Goal: Task Accomplishment & Management: Complete application form

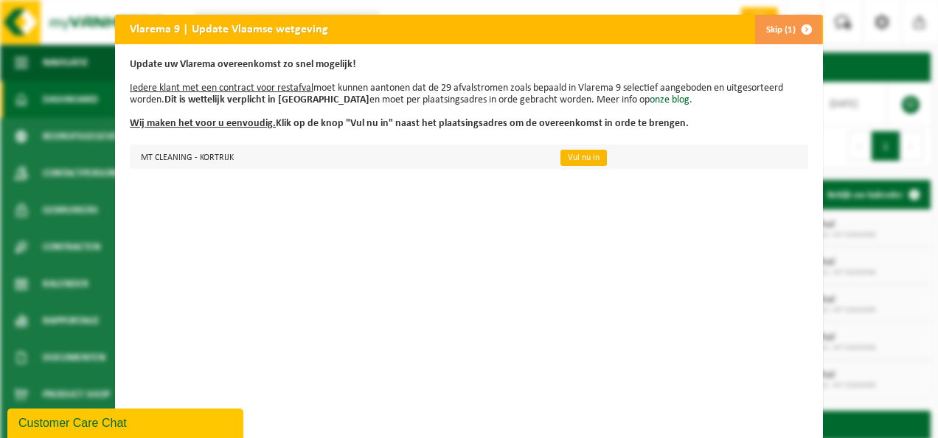
click at [580, 153] on link "Vul nu in" at bounding box center [583, 158] width 46 height 16
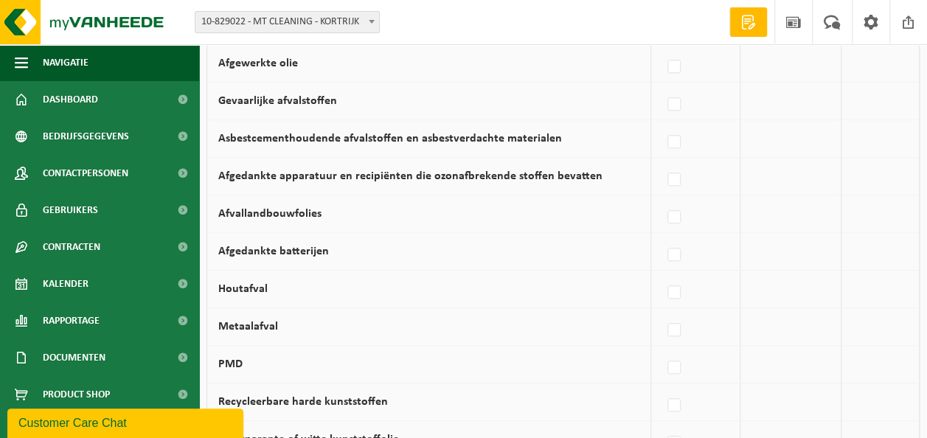
scroll to position [587, 0]
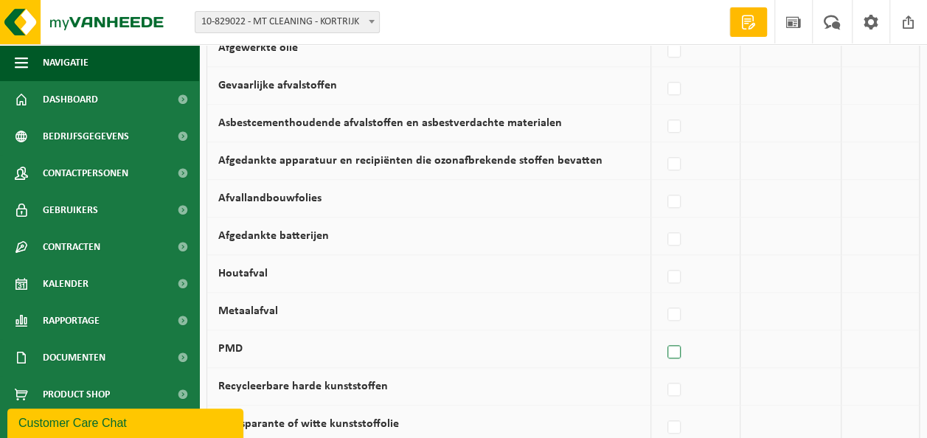
click at [678, 347] on label at bounding box center [674, 352] width 21 height 22
click at [662, 334] on input "PMD" at bounding box center [661, 333] width 1 height 1
checkbox input "true"
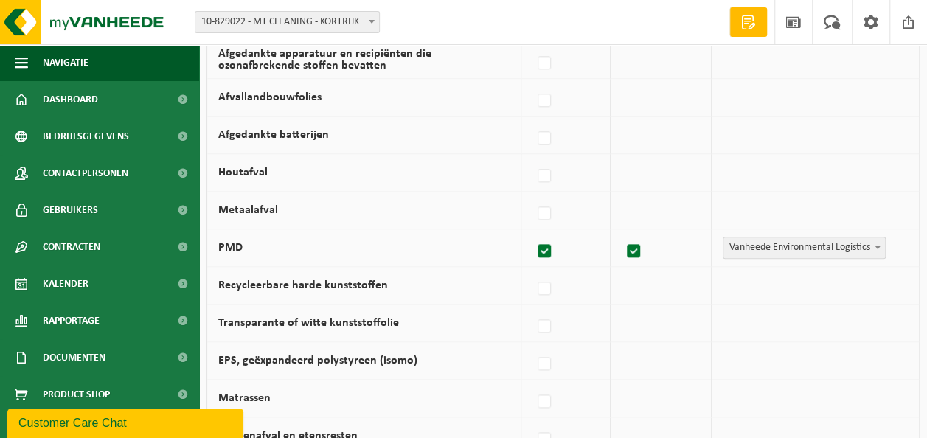
scroll to position [690, 0]
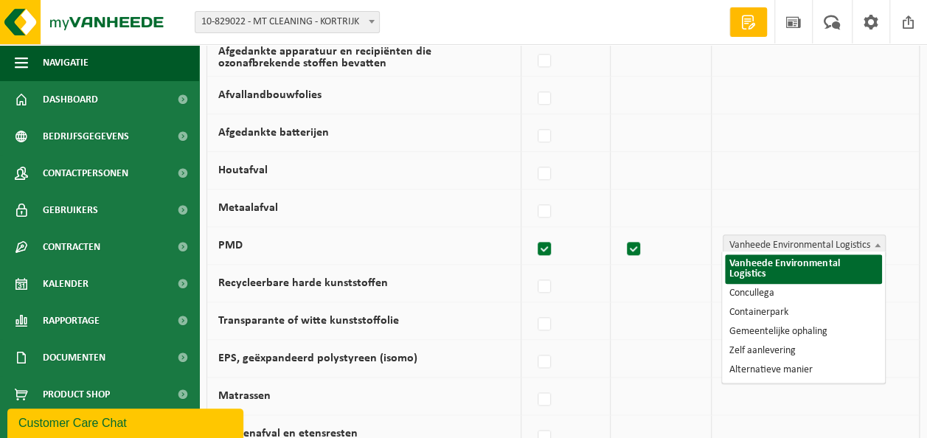
click at [880, 239] on span at bounding box center [877, 244] width 15 height 19
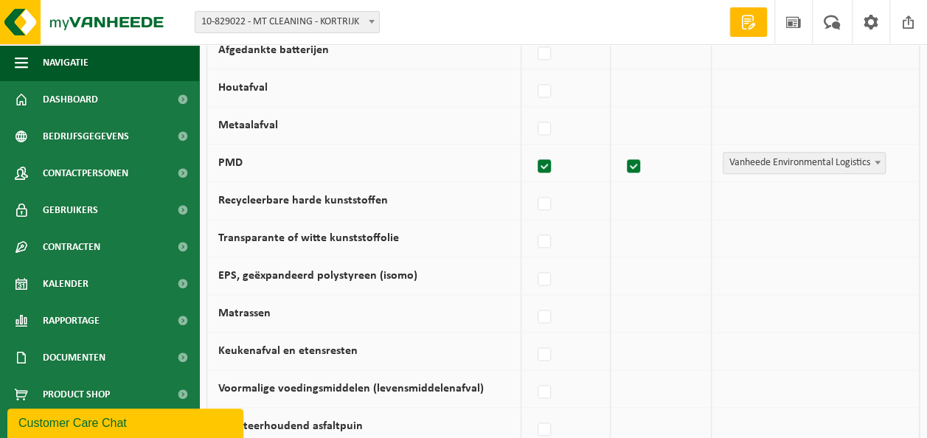
scroll to position [774, 0]
click at [551, 344] on label at bounding box center [545, 353] width 21 height 22
click at [532, 335] on input "Keukenafval en etensresten" at bounding box center [532, 334] width 1 height 1
checkbox input "true"
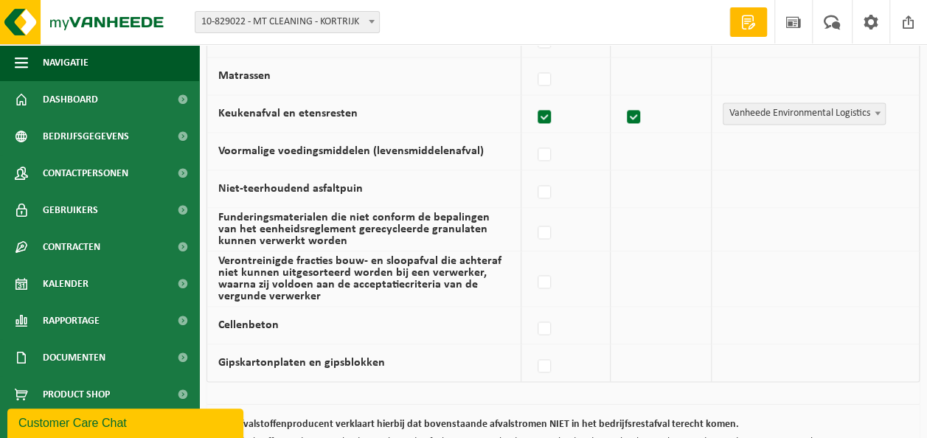
scroll to position [1138, 0]
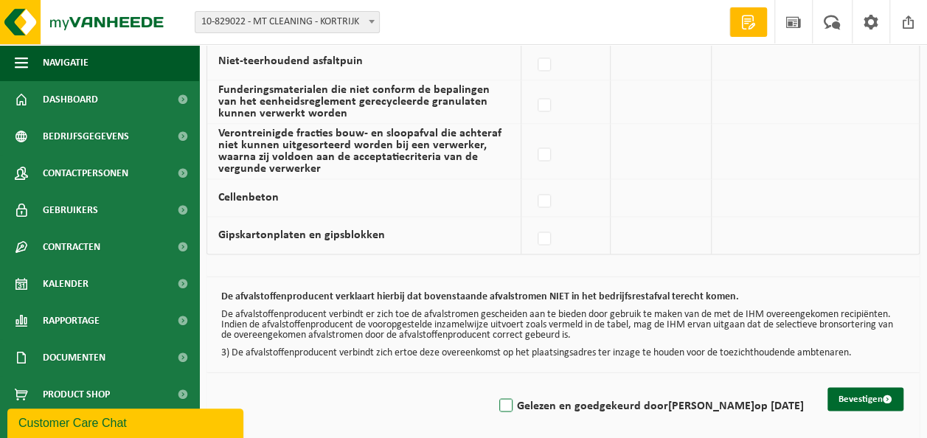
click at [496, 400] on label "Gelezen en goedgekeurd door MEHDI BOUGUERNINE op 22/09/25" at bounding box center [650, 406] width 308 height 22
click at [493, 387] on input "Gelezen en goedgekeurd door MEHDI BOUGUERNINE op 22/09/25" at bounding box center [493, 386] width 1 height 1
checkbox input "true"
click at [855, 387] on button "Bevestigen" at bounding box center [865, 399] width 76 height 24
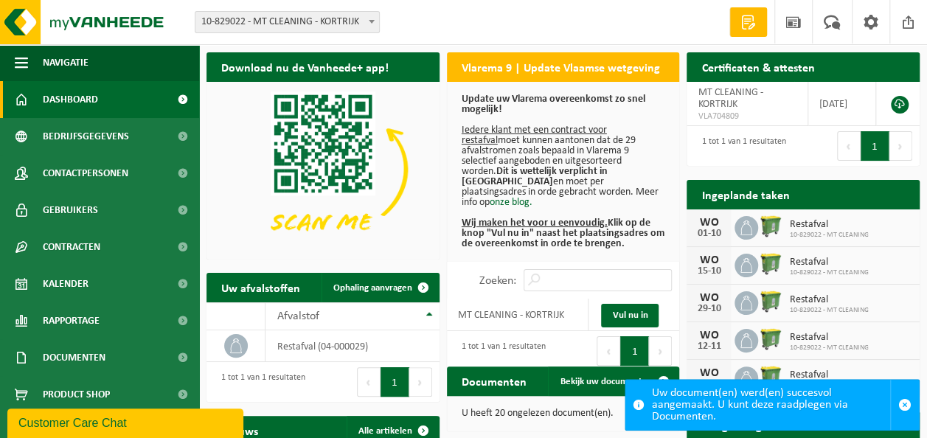
scroll to position [21, 0]
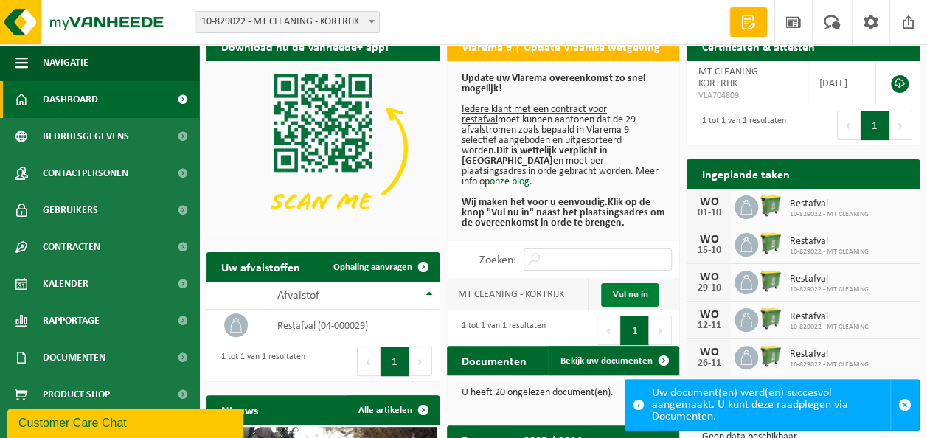
click at [619, 283] on link "Vul nu in" at bounding box center [630, 295] width 58 height 24
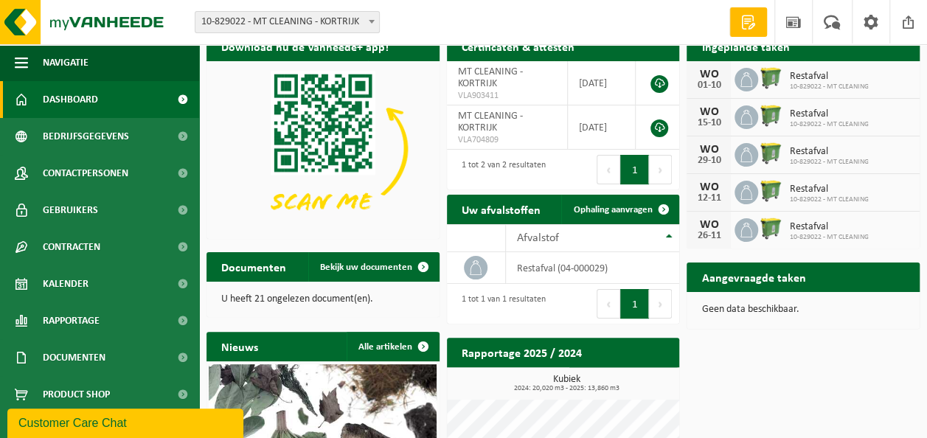
drag, startPoint x: 937, startPoint y: 218, endPoint x: 527, endPoint y: 167, distance: 413.2
drag, startPoint x: 527, startPoint y: 167, endPoint x: 487, endPoint y: 167, distance: 39.1
click at [487, 167] on div "1 tot 2 van 2 resultaten" at bounding box center [499, 169] width 91 height 32
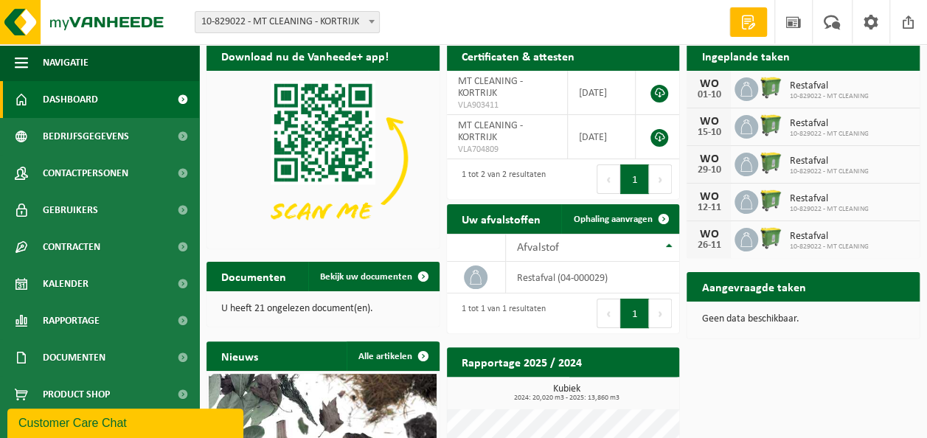
scroll to position [7, 0]
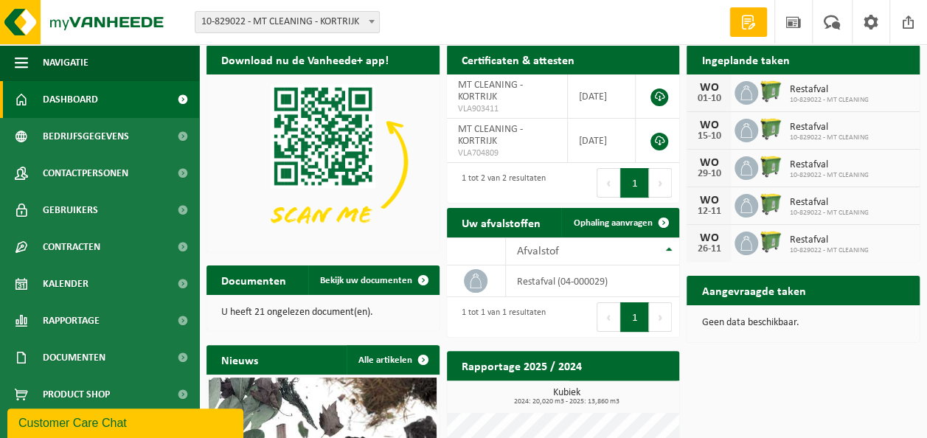
drag, startPoint x: 292, startPoint y: 313, endPoint x: 248, endPoint y: 322, distance: 45.0
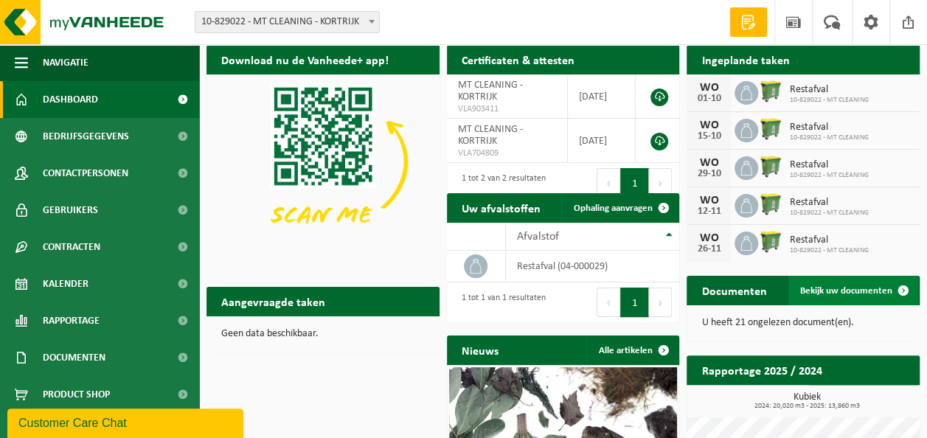
click at [874, 298] on link "Bekijk uw documenten" at bounding box center [853, 290] width 130 height 29
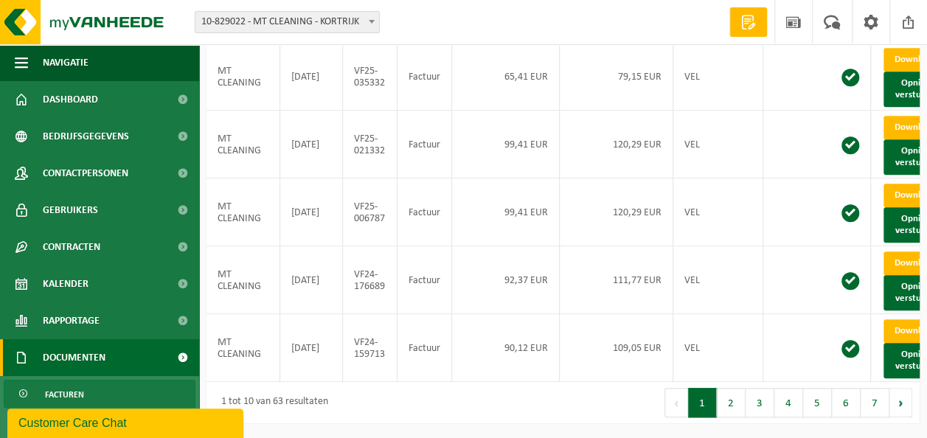
scroll to position [606, 0]
click at [743, 409] on button "2" at bounding box center [731, 402] width 29 height 29
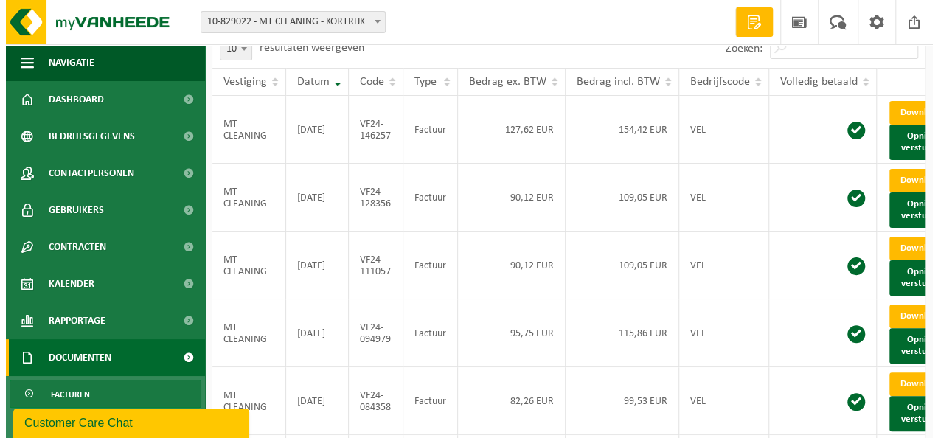
scroll to position [0, 0]
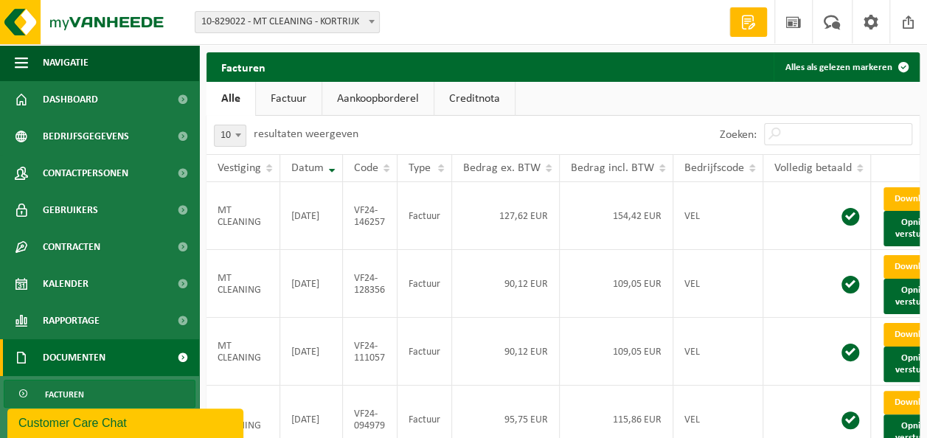
click at [317, 105] on link "Factuur" at bounding box center [289, 99] width 66 height 34
click at [376, 92] on link "Aankoopborderel" at bounding box center [379, 99] width 111 height 34
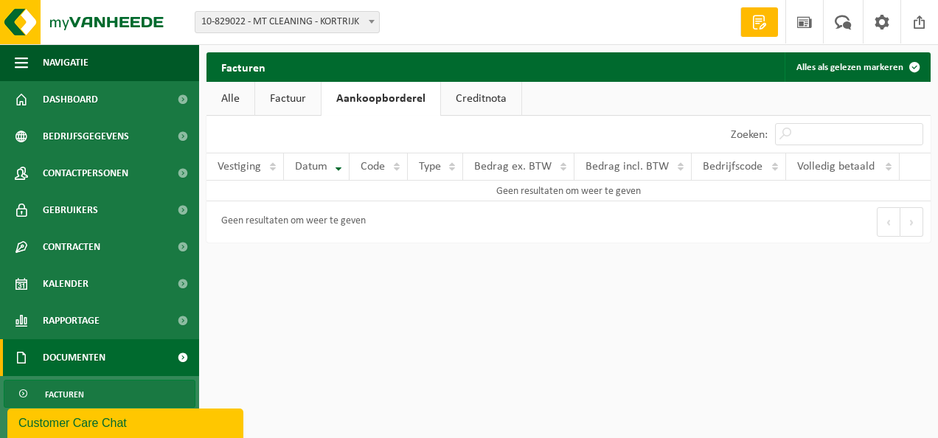
click at [476, 88] on link "Creditnota" at bounding box center [481, 99] width 80 height 34
click at [86, 369] on span "Documenten" at bounding box center [74, 357] width 63 height 37
click at [170, 358] on span at bounding box center [182, 357] width 33 height 37
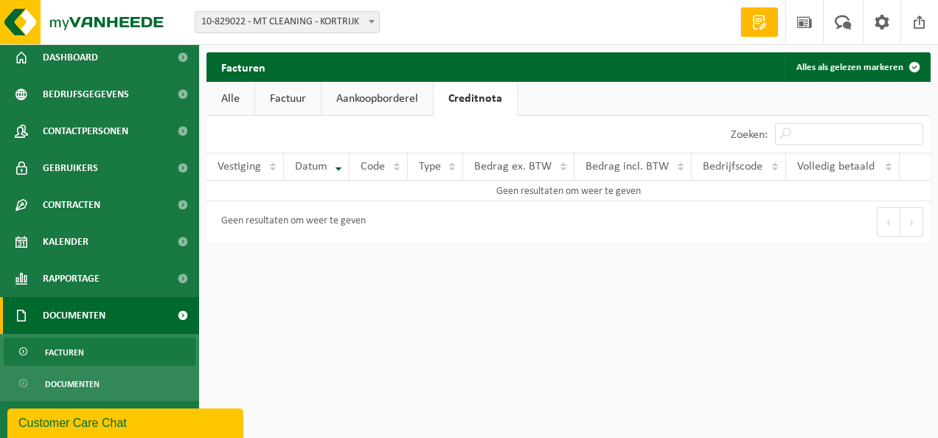
scroll to position [44, 0]
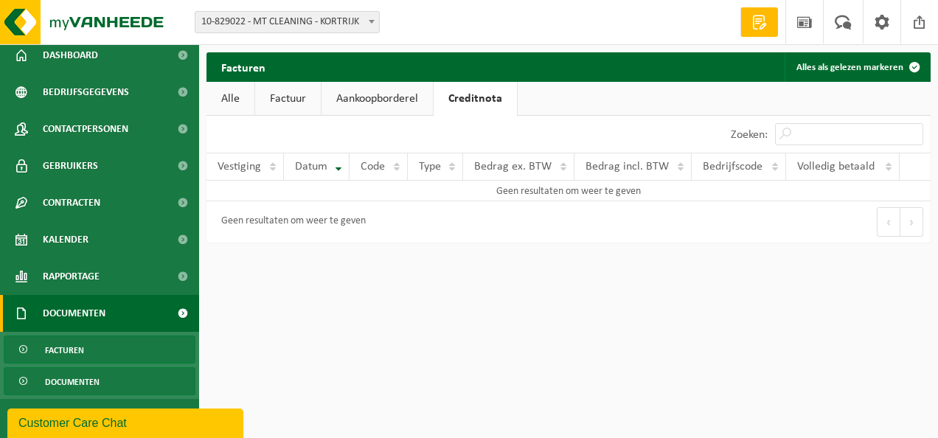
click at [128, 375] on link "Documenten" at bounding box center [100, 381] width 192 height 28
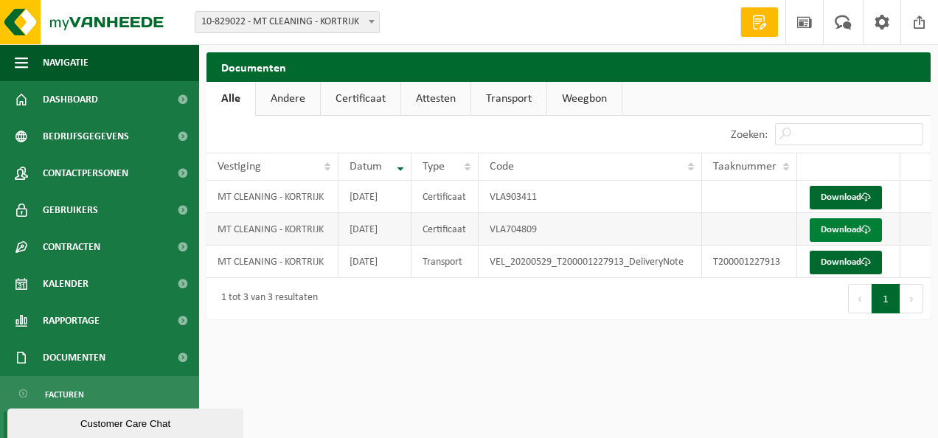
click at [854, 233] on link "Download" at bounding box center [846, 230] width 72 height 24
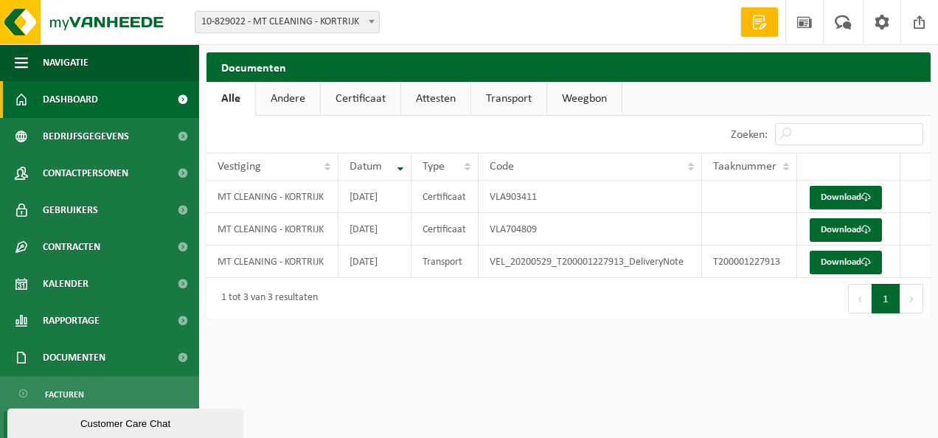
click at [125, 92] on link "Dashboard" at bounding box center [99, 99] width 199 height 37
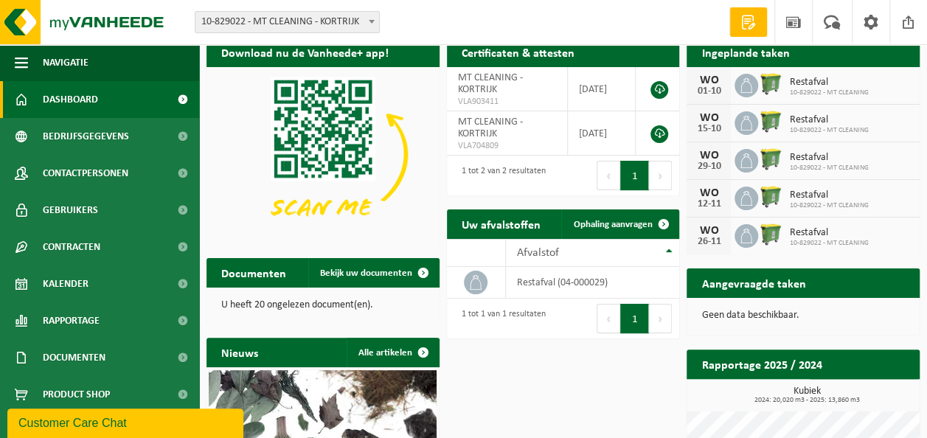
scroll to position [13, 0]
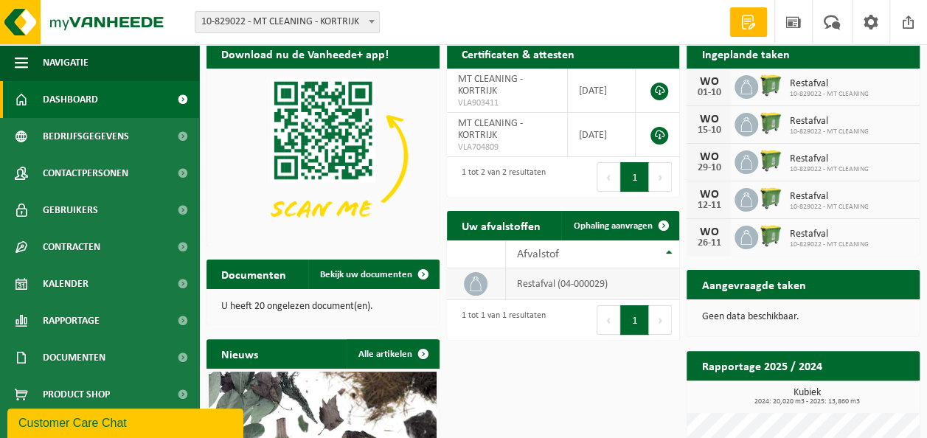
click at [570, 279] on td "restafval (04-000029)" at bounding box center [592, 284] width 173 height 32
click at [656, 136] on link at bounding box center [659, 136] width 18 height 18
click at [529, 164] on div "1 tot 2 van 2 resultaten" at bounding box center [499, 177] width 91 height 32
click at [521, 139] on td "MT CLEANING - KORTRIJK VLA704809" at bounding box center [508, 135] width 122 height 44
click at [807, 21] on link "Nieuws" at bounding box center [793, 22] width 38 height 44
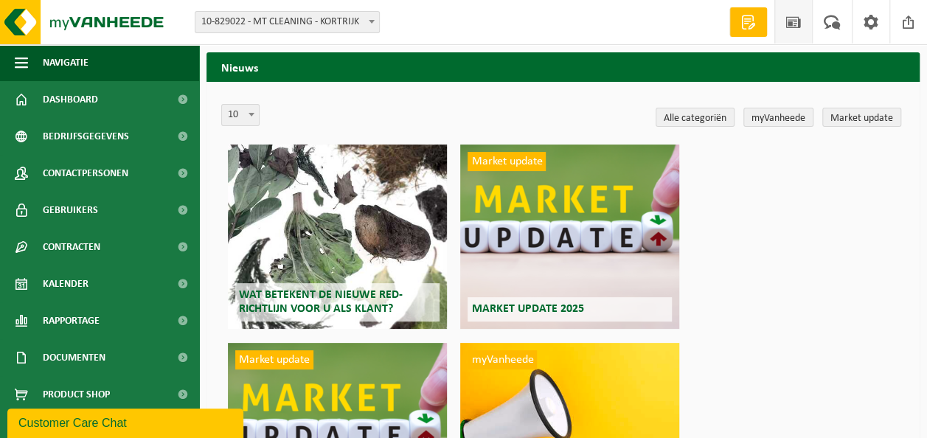
click at [767, 24] on link "Offerte aanvragen" at bounding box center [748, 21] width 38 height 29
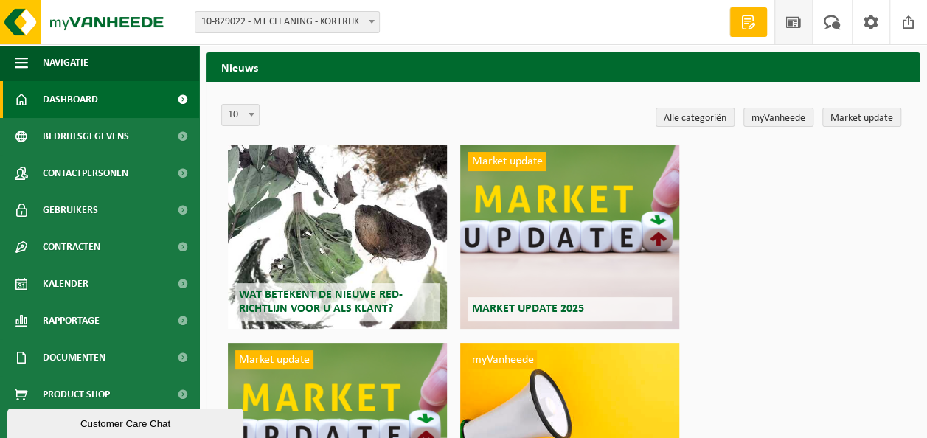
click at [115, 91] on link "Dashboard" at bounding box center [99, 99] width 199 height 37
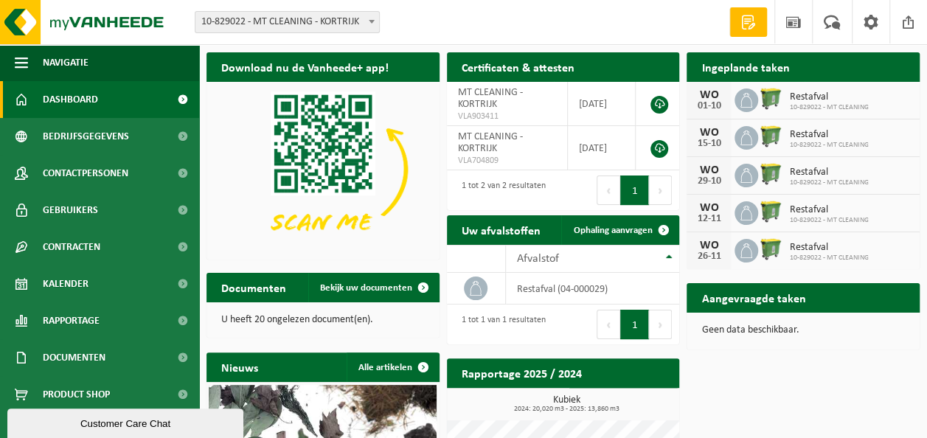
click at [304, 221] on img at bounding box center [322, 169] width 233 height 175
click at [515, 111] on span "VLA903411" at bounding box center [507, 117] width 99 height 12
click at [610, 146] on td "2021-10-13" at bounding box center [602, 148] width 68 height 44
click at [639, 104] on td at bounding box center [658, 104] width 44 height 44
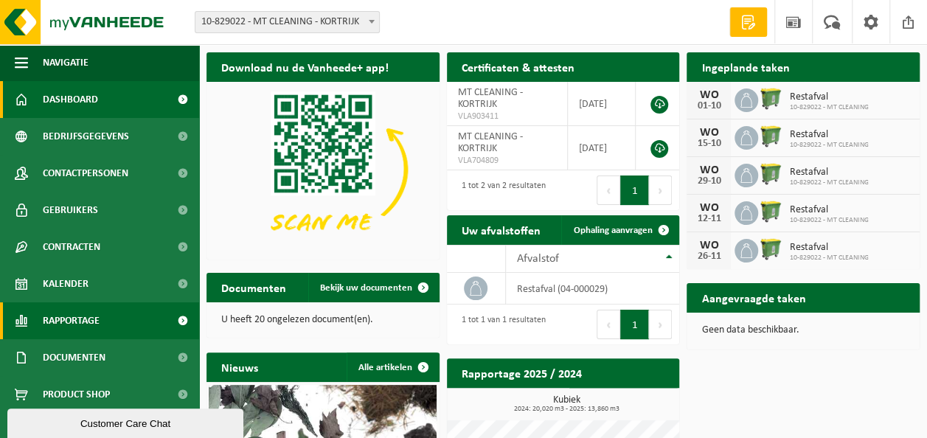
click at [101, 320] on link "Rapportage" at bounding box center [99, 320] width 199 height 37
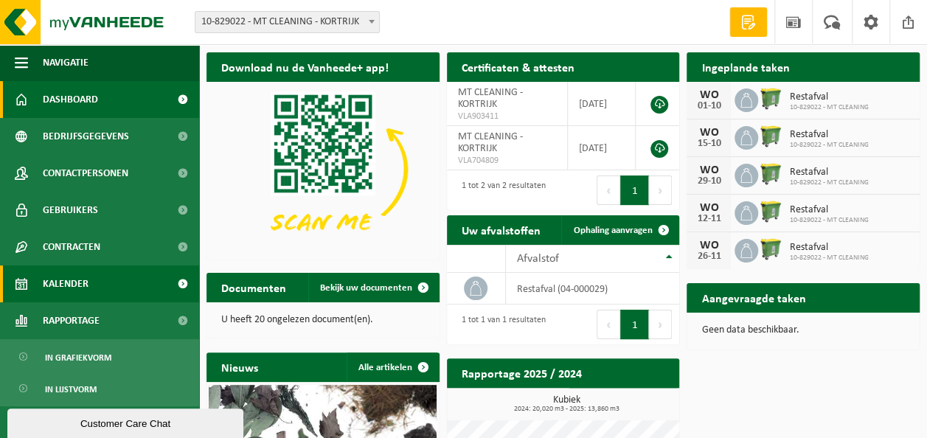
click at [96, 277] on link "Kalender" at bounding box center [99, 283] width 199 height 37
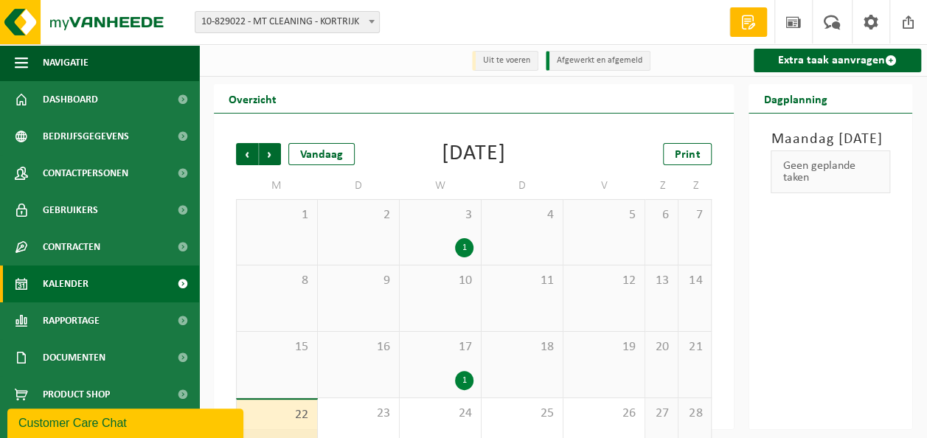
click at [99, 248] on span "Contracten" at bounding box center [72, 247] width 58 height 37
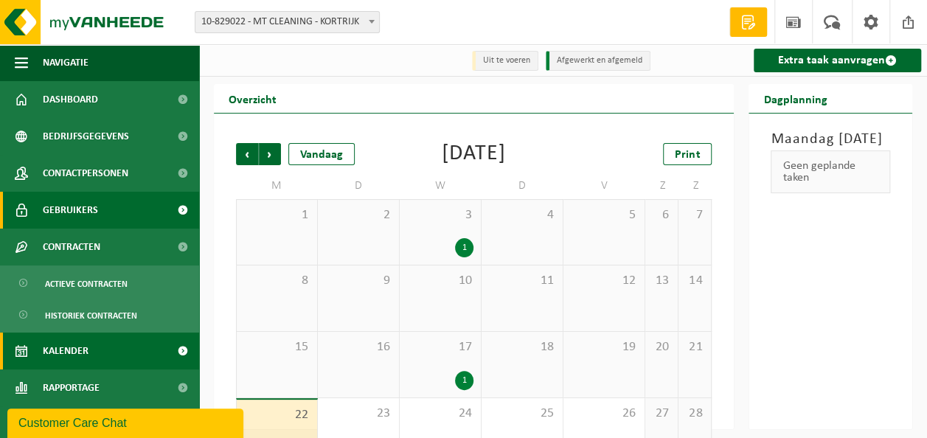
click at [97, 215] on link "Gebruikers" at bounding box center [99, 210] width 199 height 37
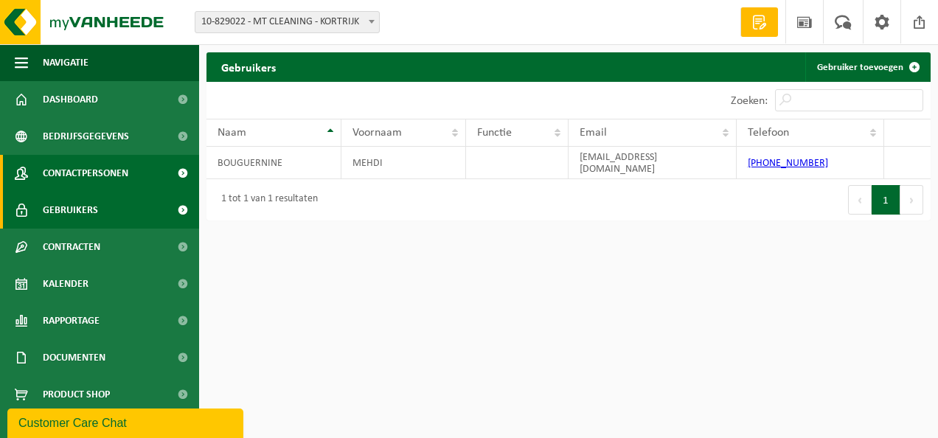
click at [111, 176] on span "Contactpersonen" at bounding box center [86, 173] width 86 height 37
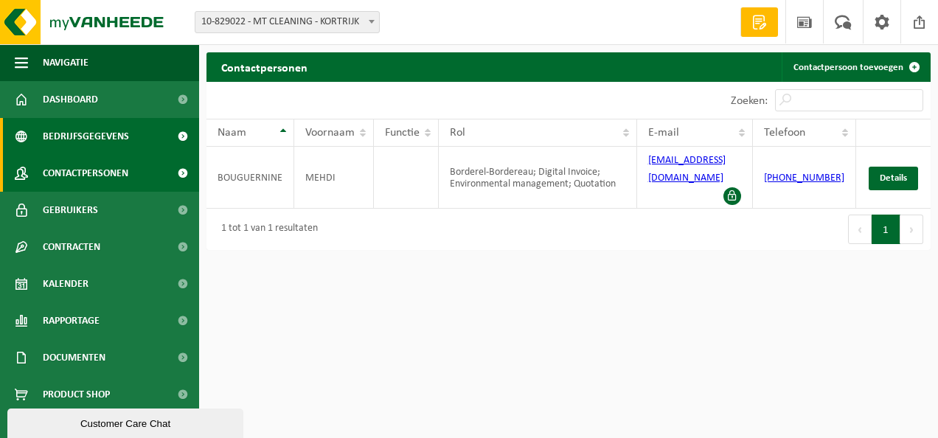
click at [116, 150] on span "Bedrijfsgegevens" at bounding box center [86, 136] width 86 height 37
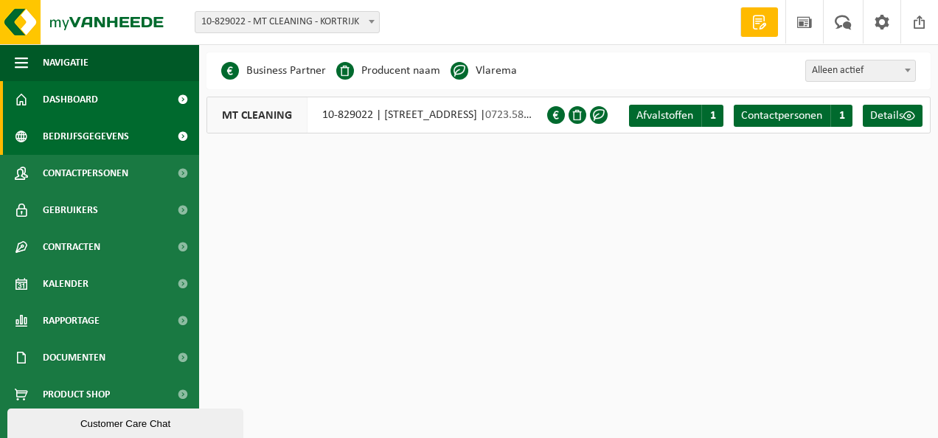
click at [109, 108] on link "Dashboard" at bounding box center [99, 99] width 199 height 37
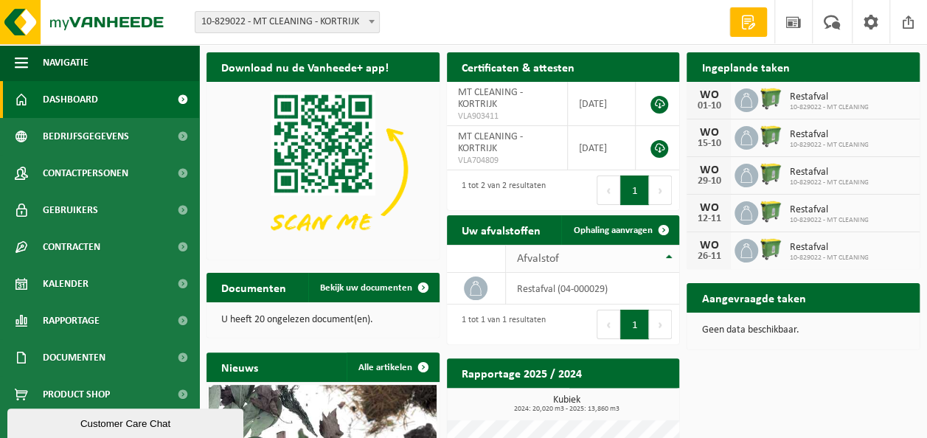
click at [532, 261] on span "Afvalstof" at bounding box center [538, 259] width 42 height 12
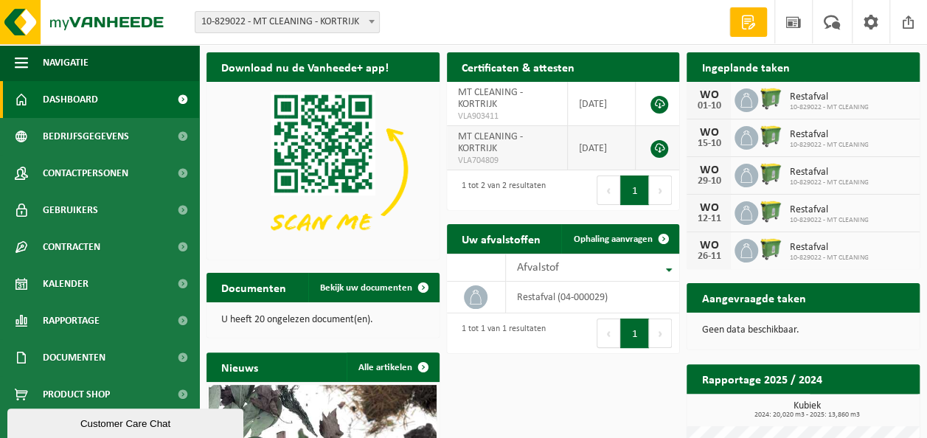
click at [496, 127] on td "MT CLEANING - KORTRIJK VLA704809" at bounding box center [508, 148] width 122 height 44
click at [512, 153] on td "MT CLEANING - KORTRIJK VLA704809" at bounding box center [508, 148] width 122 height 44
drag, startPoint x: 512, startPoint y: 153, endPoint x: 489, endPoint y: 110, distance: 49.1
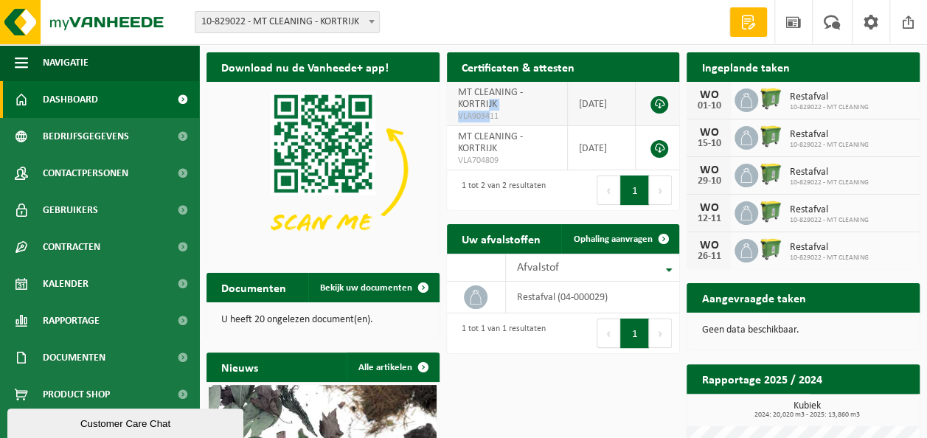
click at [489, 110] on td "MT CLEANING - KORTRIJK VLA903411" at bounding box center [508, 104] width 122 height 44
drag, startPoint x: 489, startPoint y: 110, endPoint x: 656, endPoint y: 102, distance: 167.6
click at [656, 102] on link at bounding box center [659, 105] width 18 height 18
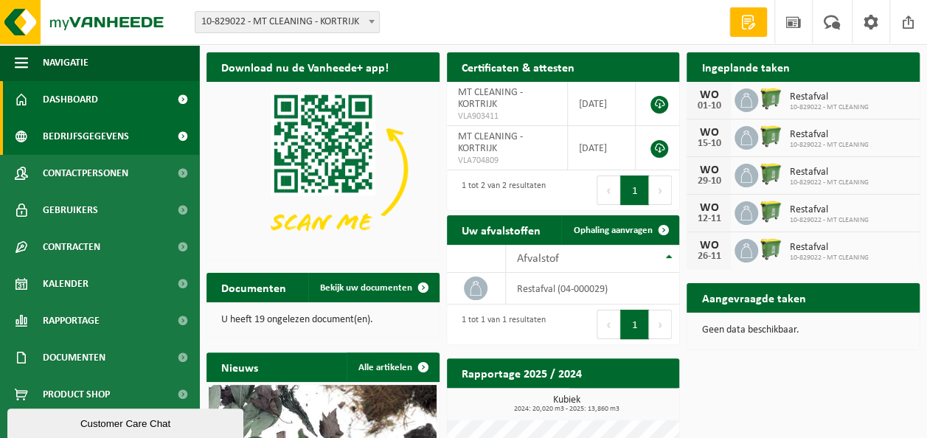
click at [80, 143] on span "Bedrijfsgegevens" at bounding box center [86, 136] width 86 height 37
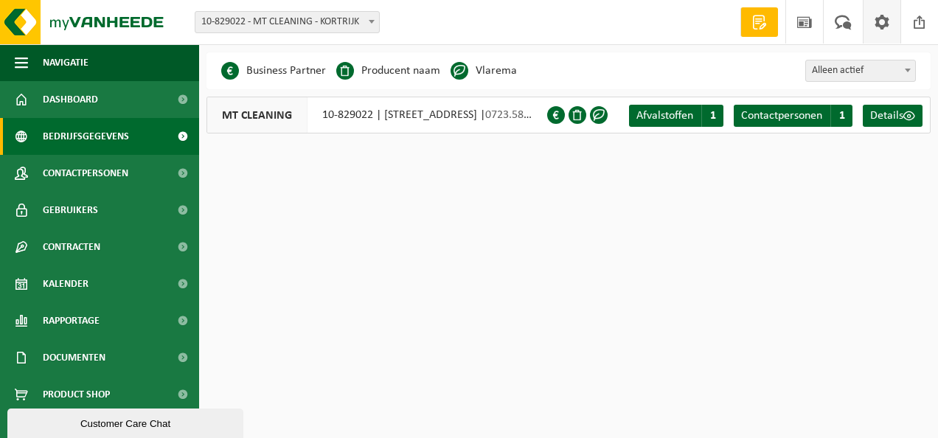
click at [883, 29] on span at bounding box center [882, 22] width 22 height 44
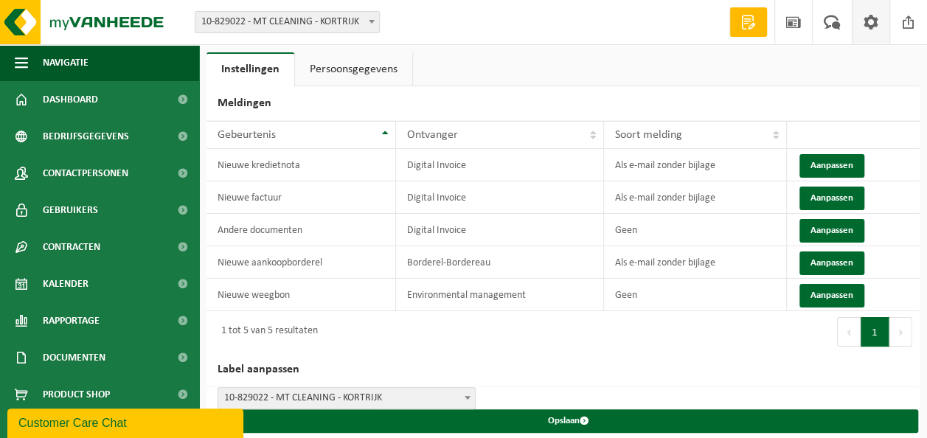
click at [339, 65] on link "Persoonsgegevens" at bounding box center [353, 69] width 117 height 34
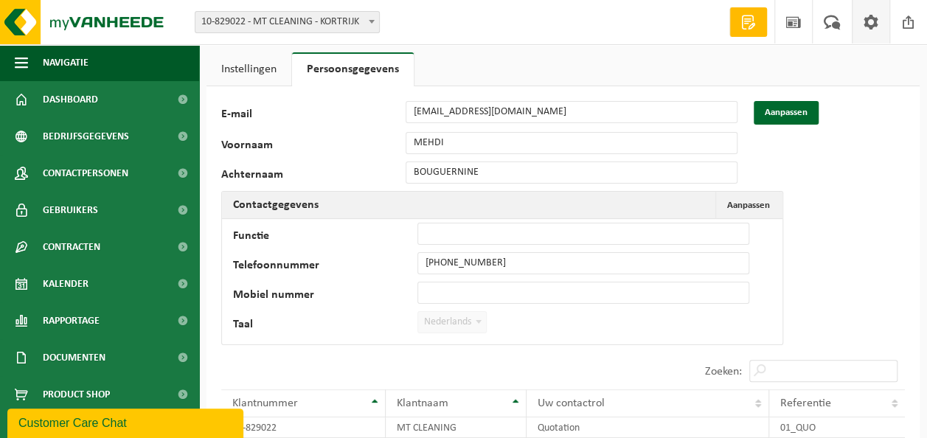
click at [279, 66] on link "Instellingen" at bounding box center [248, 69] width 85 height 34
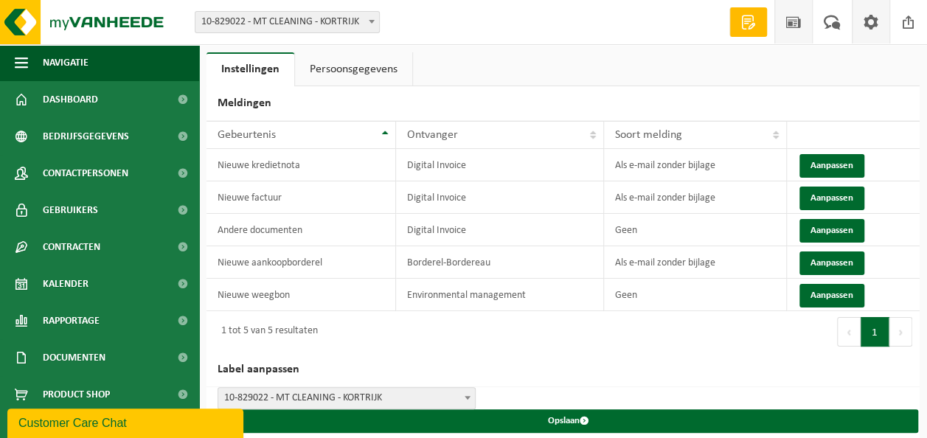
click at [785, 35] on span at bounding box center [793, 22] width 22 height 44
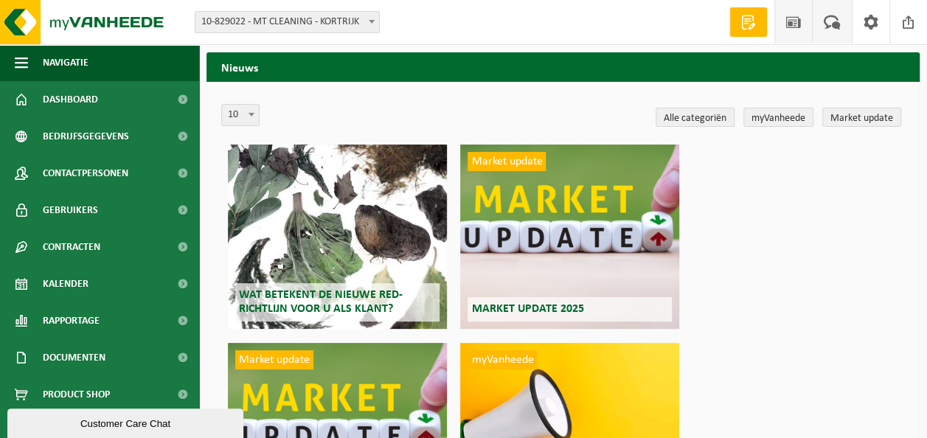
click at [826, 32] on span at bounding box center [832, 22] width 24 height 44
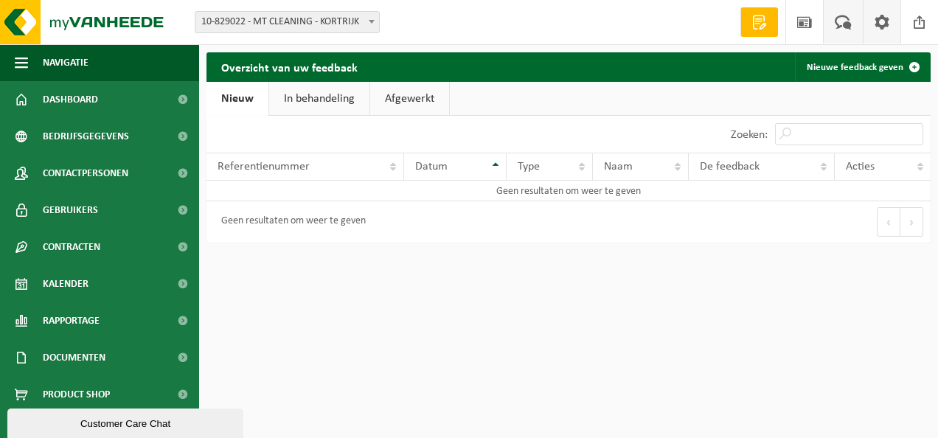
click at [873, 26] on span at bounding box center [882, 22] width 22 height 44
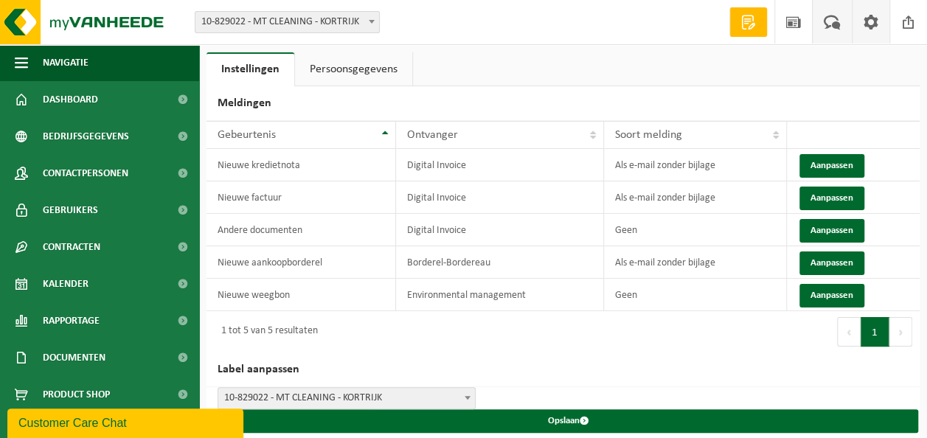
click at [850, 23] on link "Uw feedback" at bounding box center [832, 22] width 40 height 44
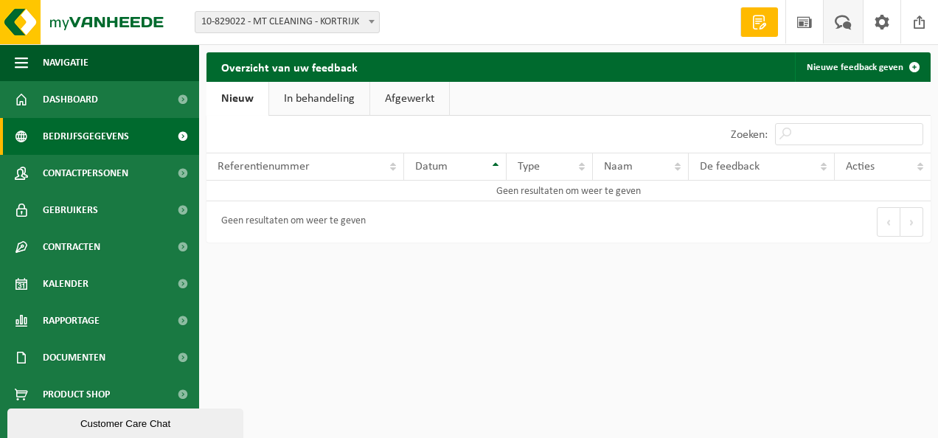
click at [119, 134] on span "Bedrijfsgegevens" at bounding box center [86, 136] width 86 height 37
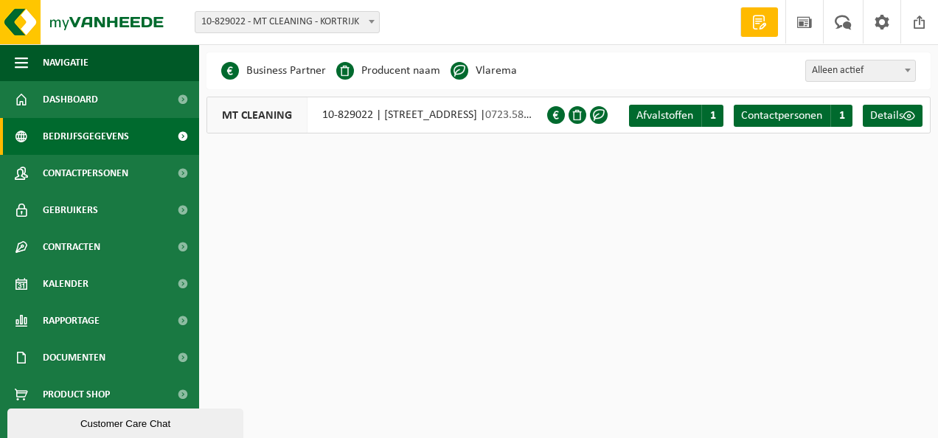
click at [489, 74] on li "Vlarema" at bounding box center [484, 71] width 66 height 22
click at [469, 74] on li "Vlarema" at bounding box center [484, 71] width 66 height 22
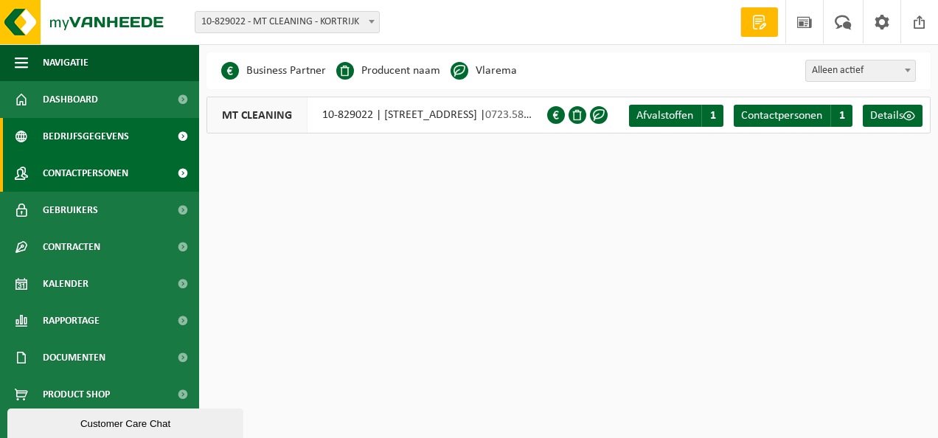
click at [142, 158] on link "Contactpersonen" at bounding box center [99, 173] width 199 height 37
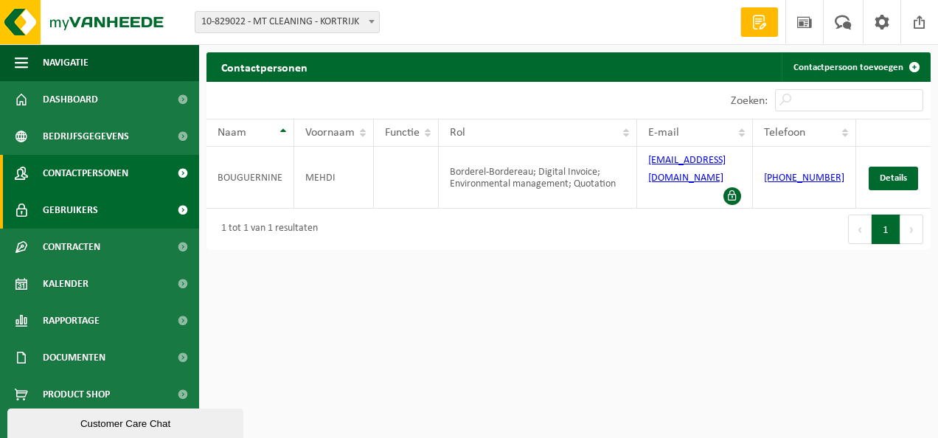
click at [128, 201] on link "Gebruikers" at bounding box center [99, 210] width 199 height 37
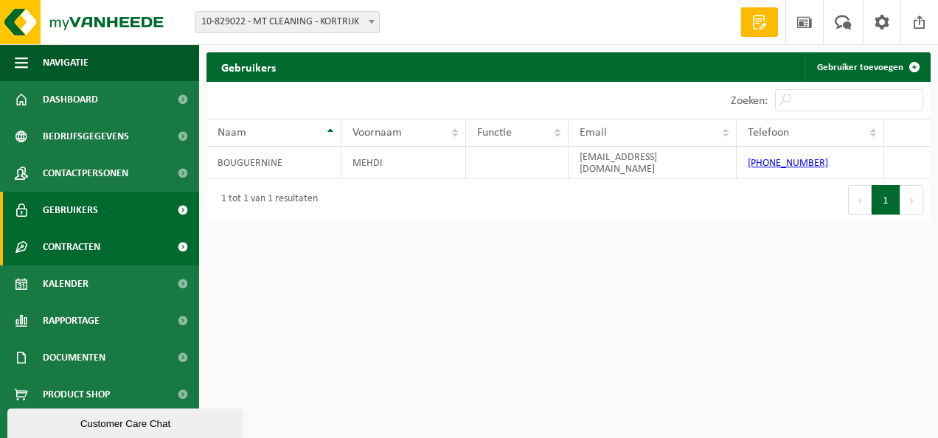
click at [122, 240] on link "Contracten" at bounding box center [99, 247] width 199 height 37
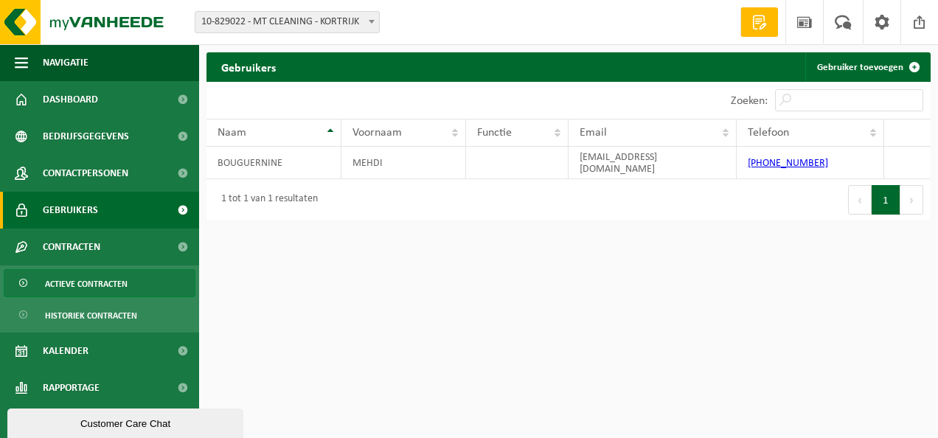
click at [99, 279] on span "Actieve contracten" at bounding box center [86, 284] width 83 height 28
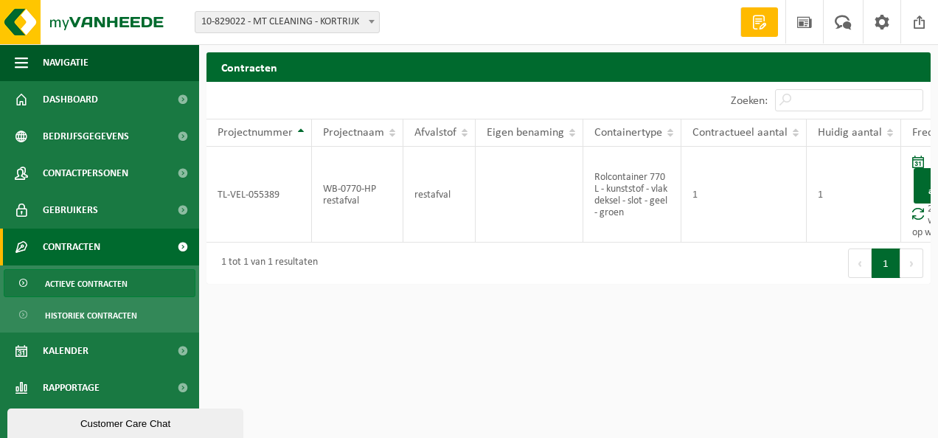
click at [98, 297] on ul "Actieve contracten Historiek contracten" at bounding box center [99, 298] width 199 height 67
click at [91, 323] on span "Historiek contracten" at bounding box center [91, 316] width 92 height 28
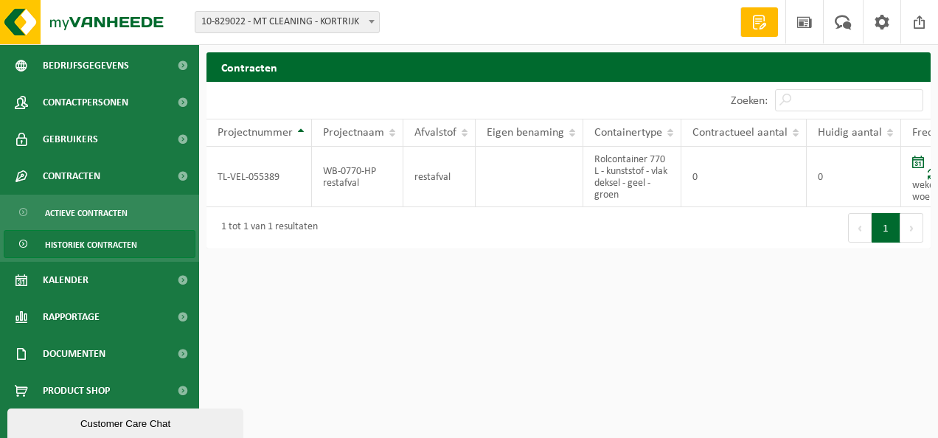
scroll to position [79, 0]
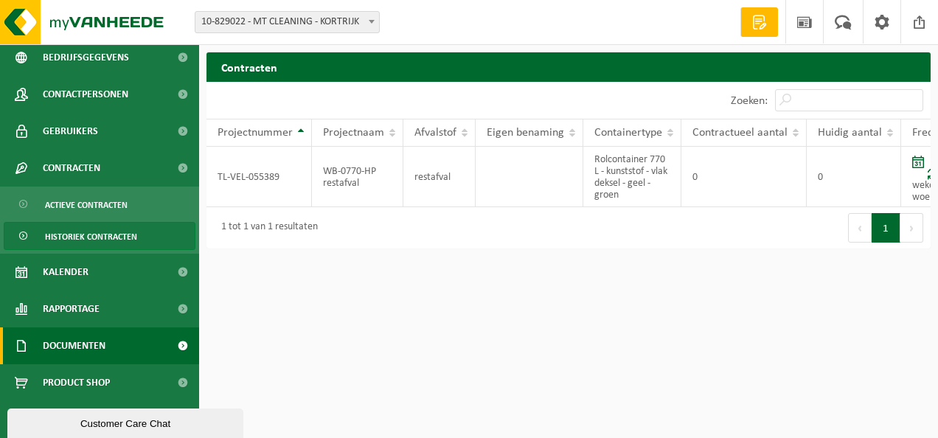
click at [127, 358] on link "Documenten" at bounding box center [99, 345] width 199 height 37
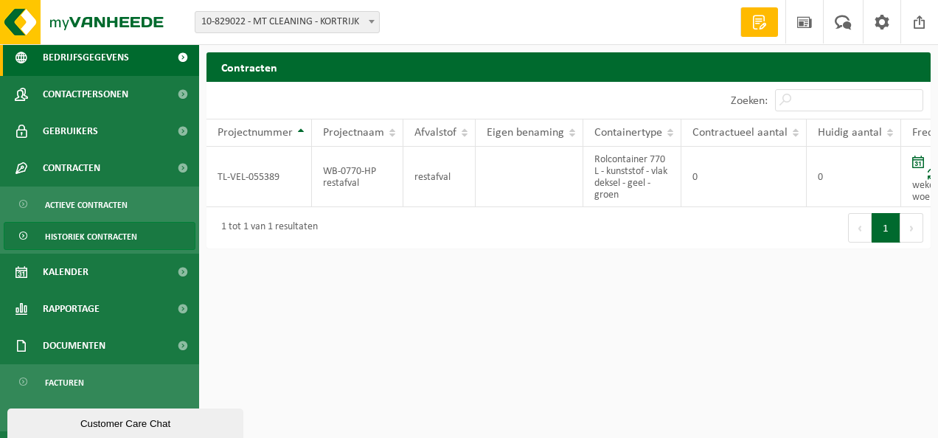
click at [124, 55] on span "Bedrijfsgegevens" at bounding box center [86, 57] width 86 height 37
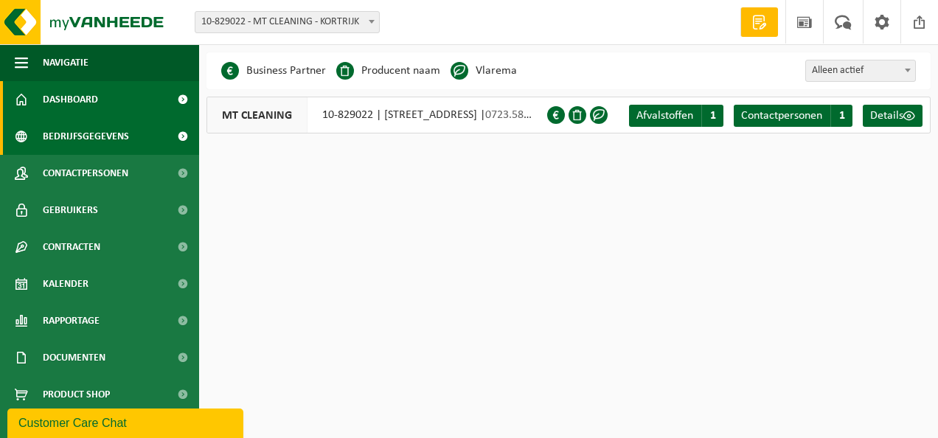
click at [120, 103] on link "Dashboard" at bounding box center [99, 99] width 199 height 37
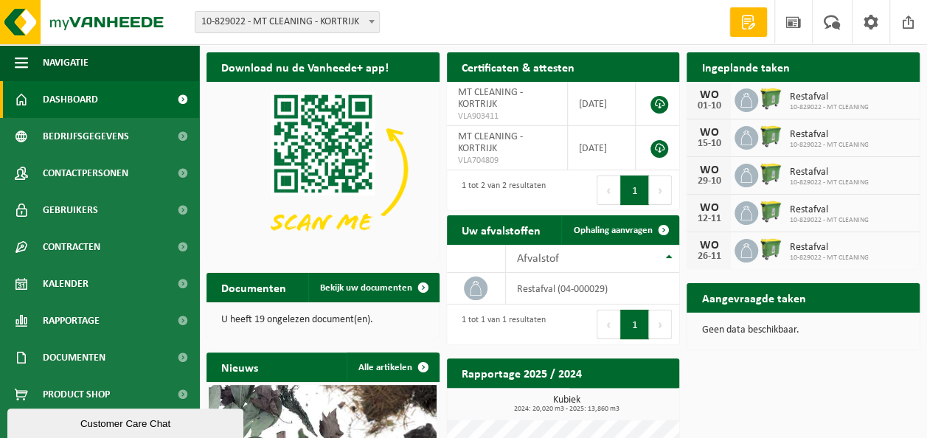
click at [358, 118] on img at bounding box center [322, 169] width 233 height 175
